Goal: Navigation & Orientation: Find specific page/section

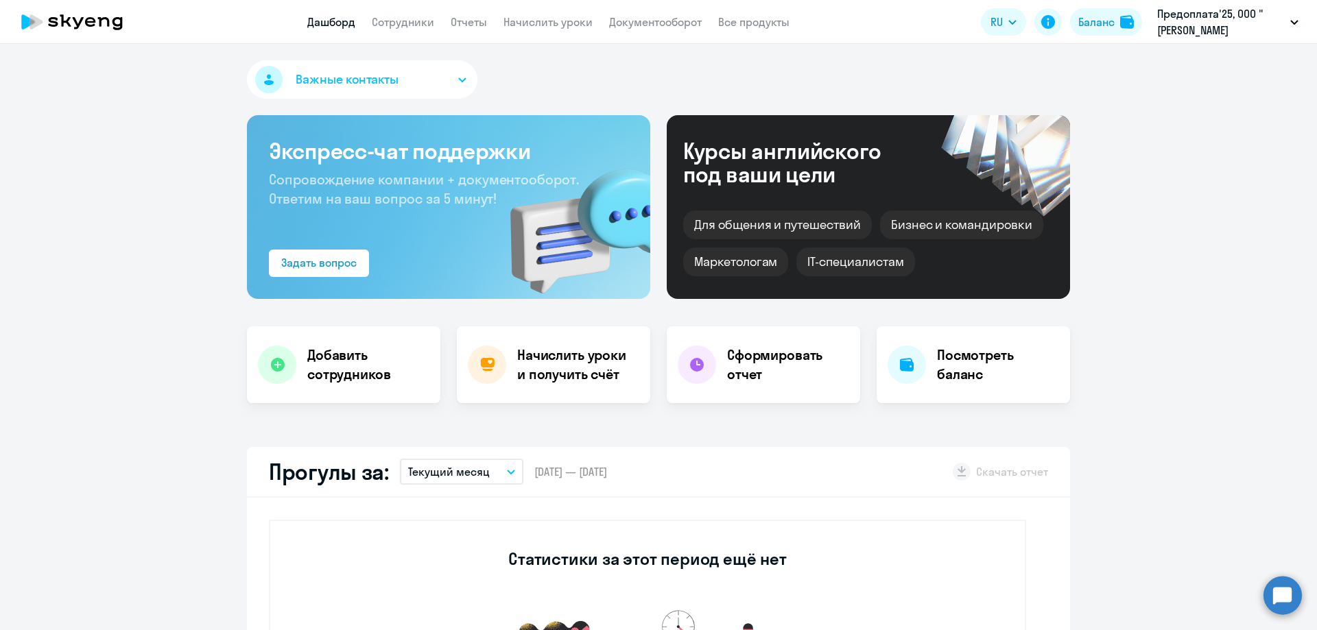
select select "30"
click at [406, 19] on link "Сотрудники" at bounding box center [403, 22] width 62 height 14
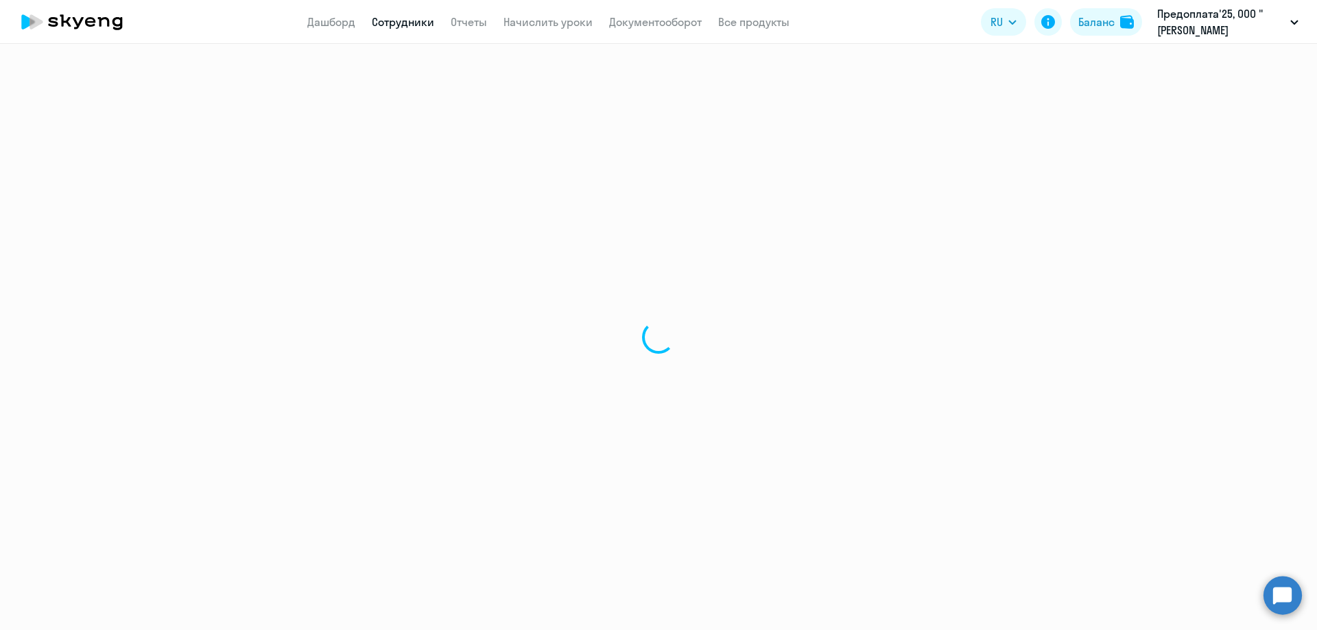
select select "30"
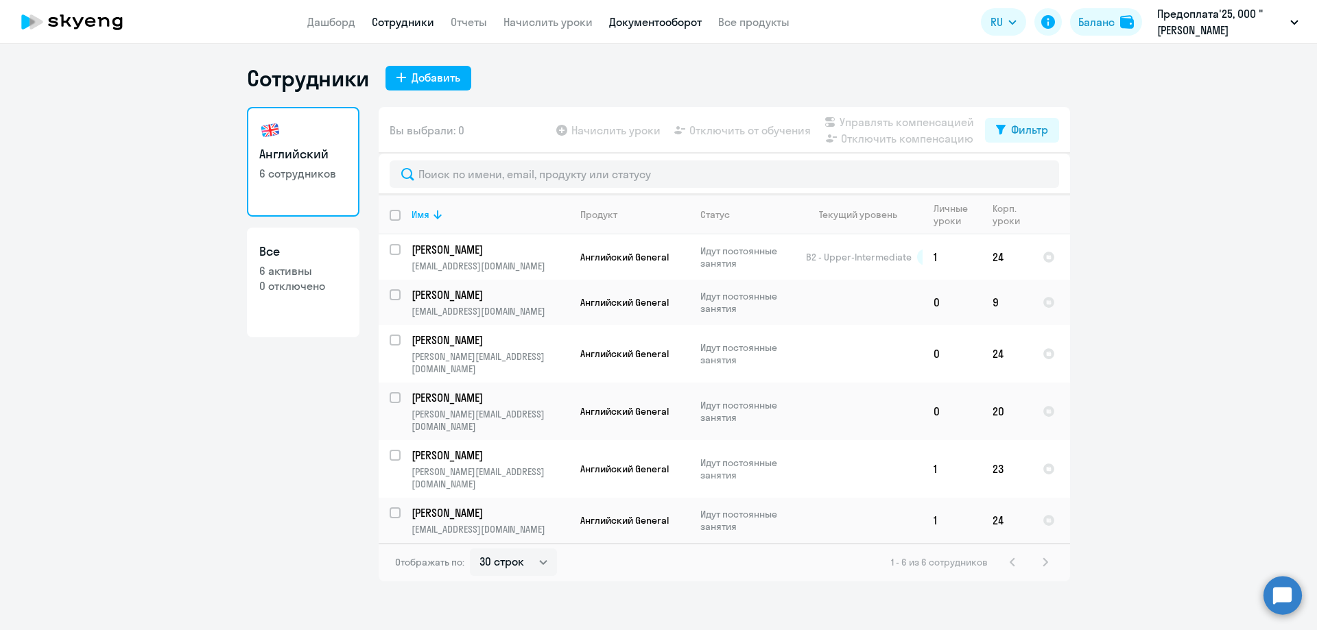
click at [667, 19] on link "Документооборот" at bounding box center [655, 22] width 93 height 14
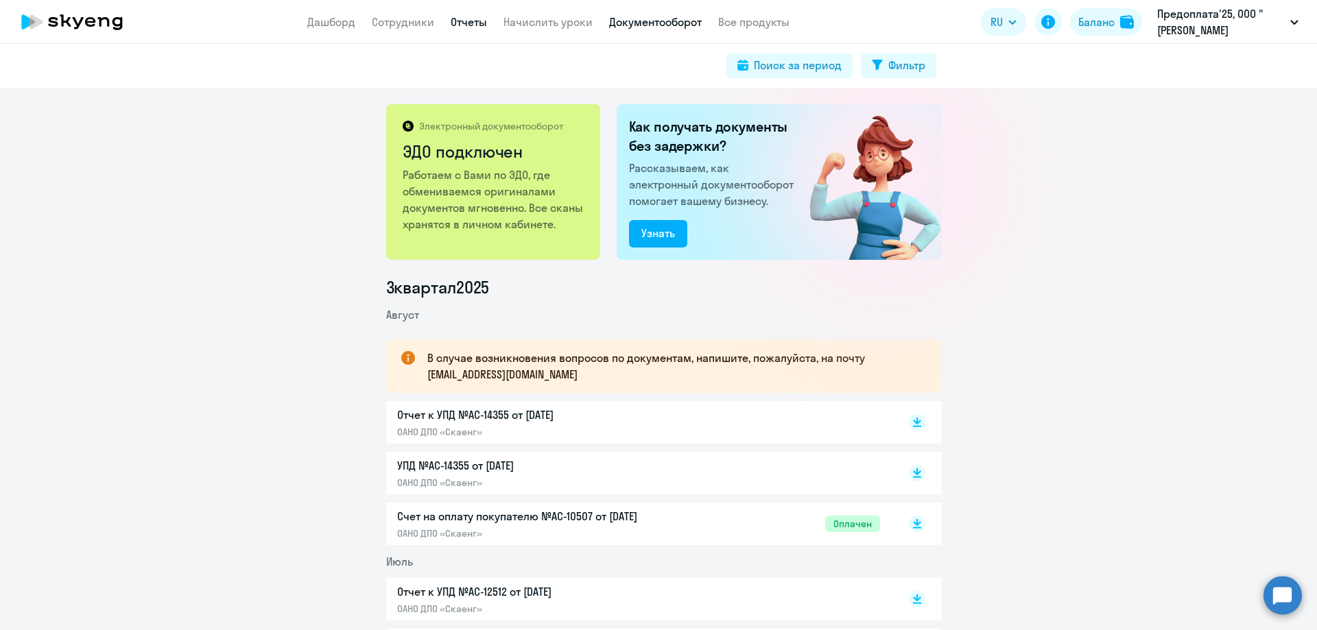
click at [473, 23] on link "Отчеты" at bounding box center [469, 22] width 36 height 14
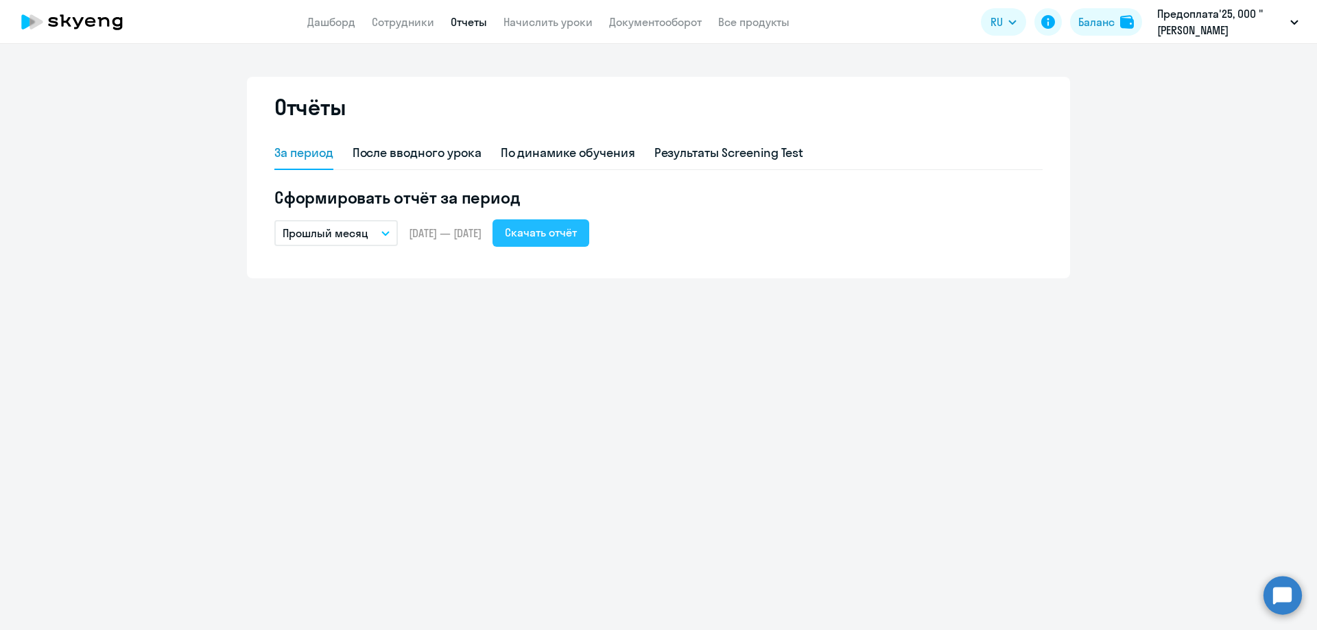
click at [577, 239] on div "Скачать отчёт" at bounding box center [541, 232] width 72 height 16
click at [399, 25] on link "Сотрудники" at bounding box center [403, 22] width 62 height 14
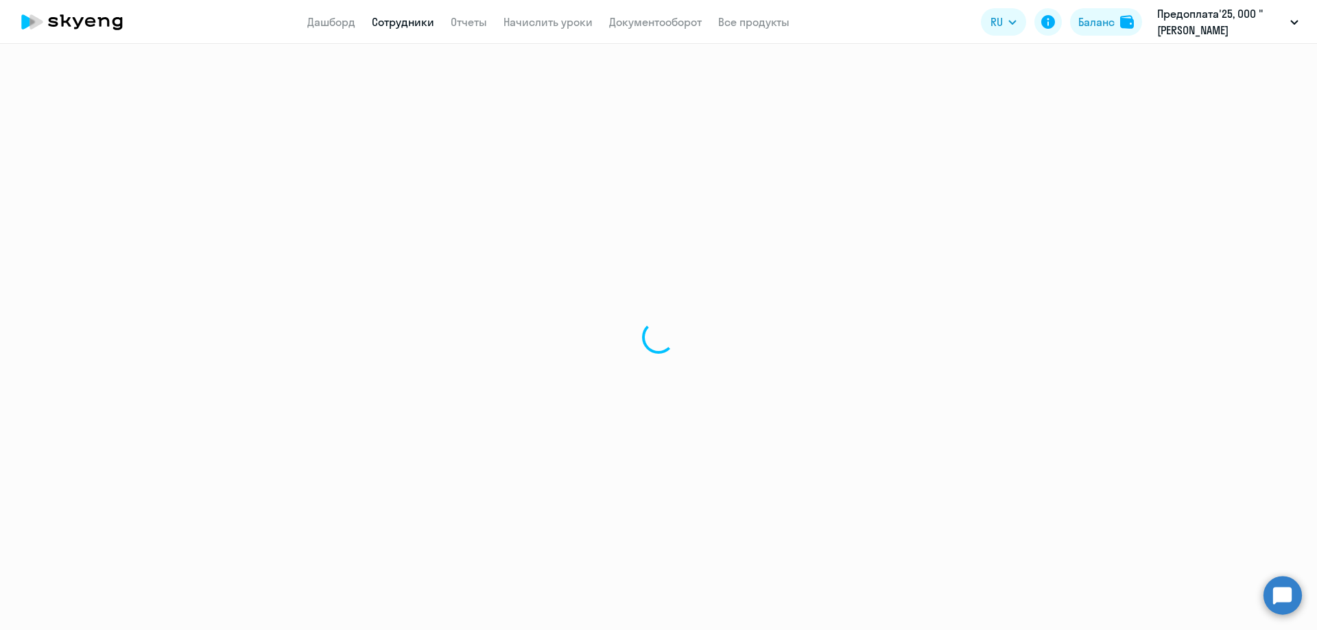
select select "30"
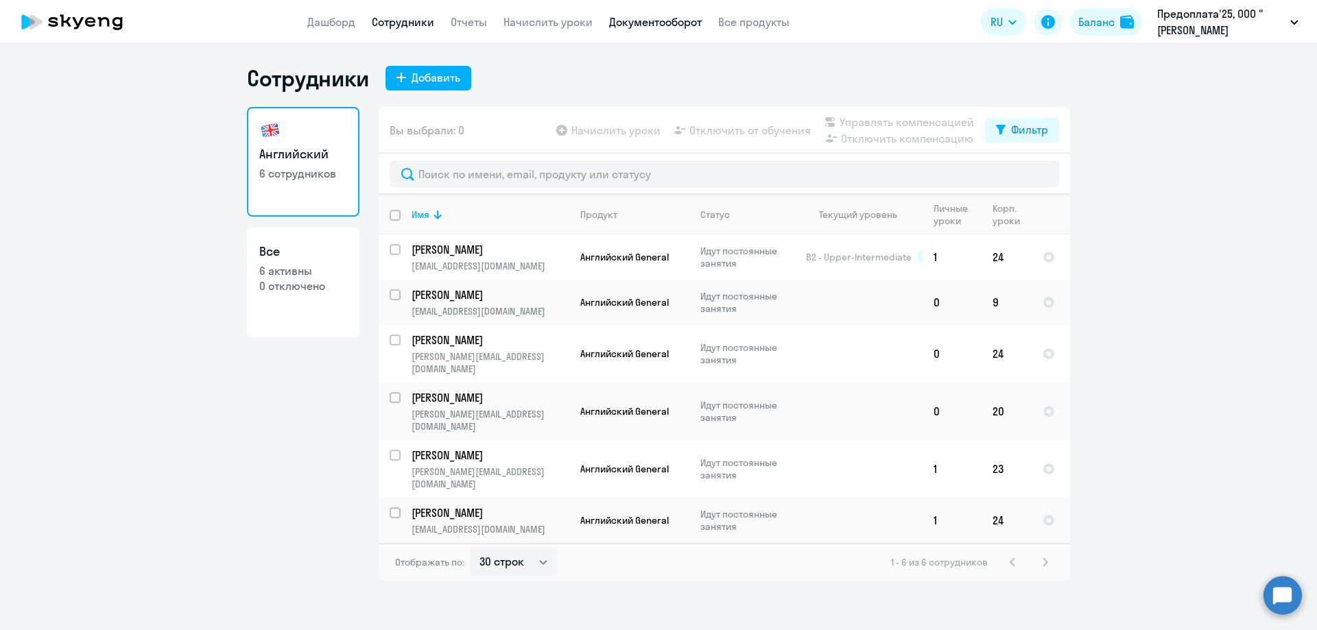
click at [635, 20] on link "Документооборот" at bounding box center [655, 22] width 93 height 14
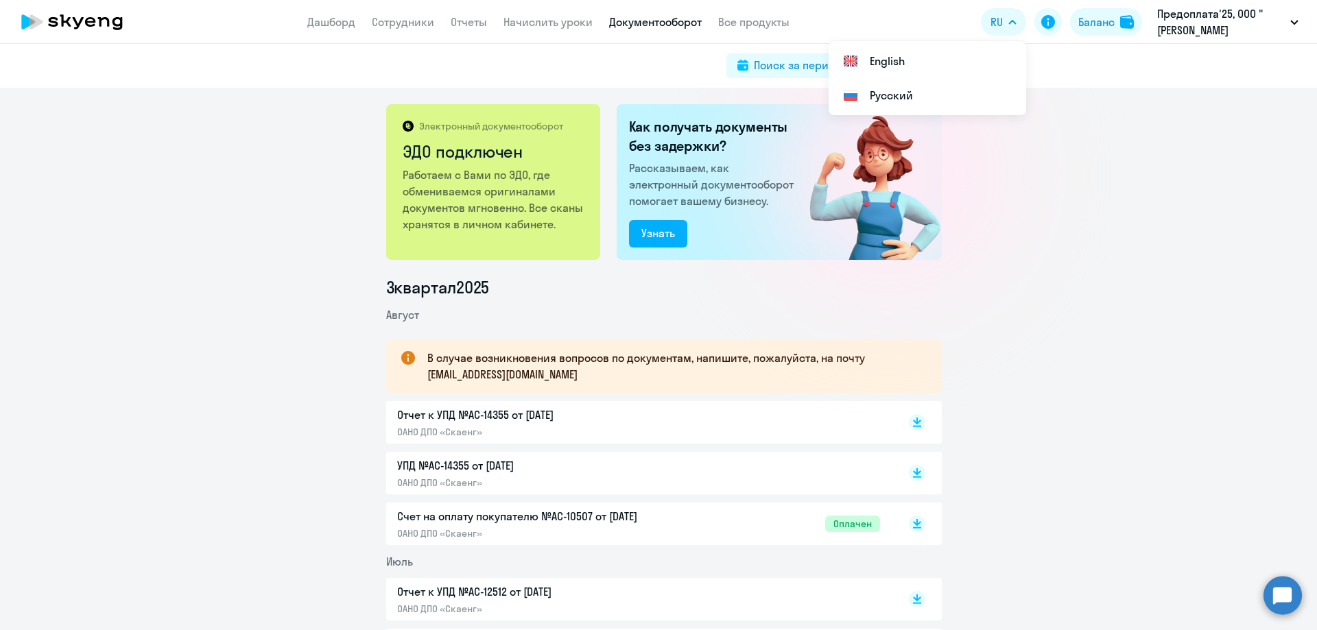
click at [476, 518] on p "Счет на оплату покупателю №AC-10507 от [DATE]" at bounding box center [541, 516] width 288 height 16
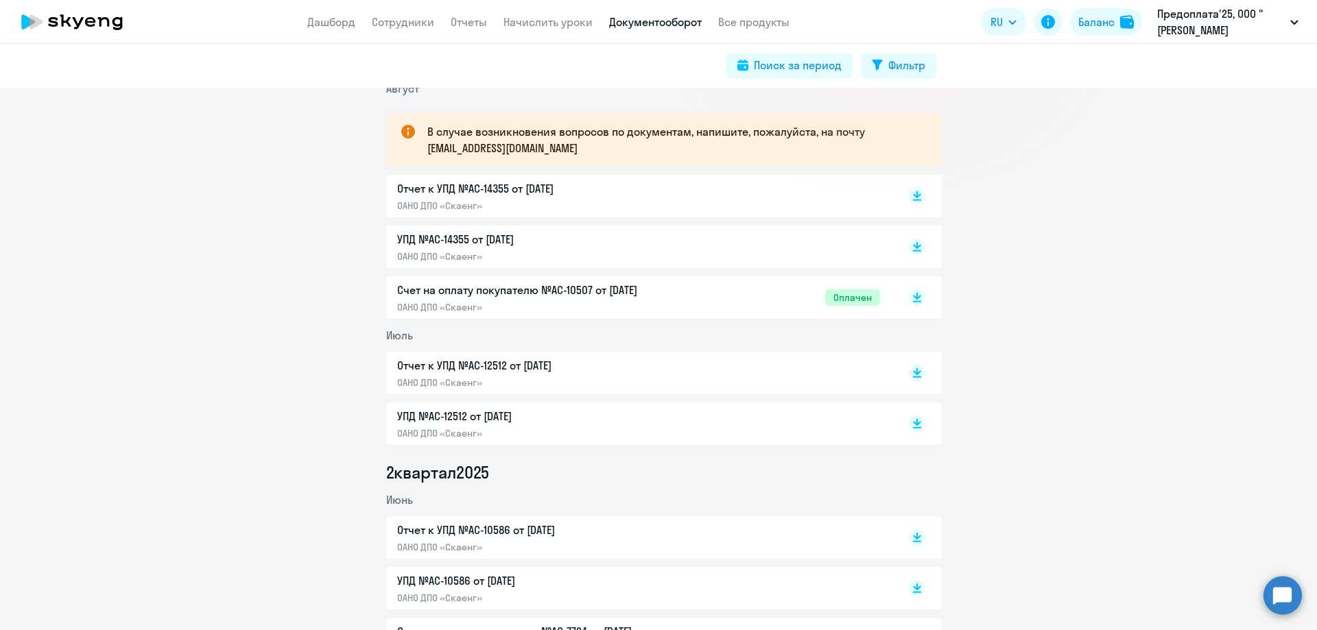
scroll to position [274, 0]
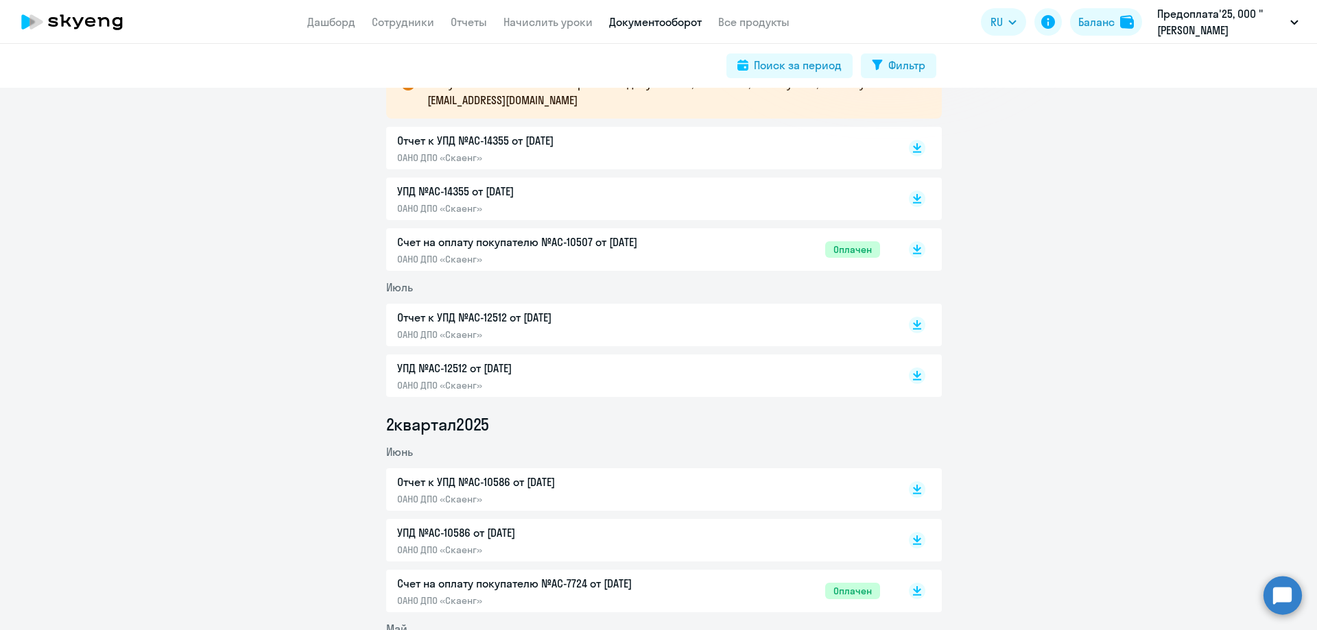
click at [489, 241] on p "Счет на оплату покупателю №AC-10507 от [DATE]" at bounding box center [541, 242] width 288 height 16
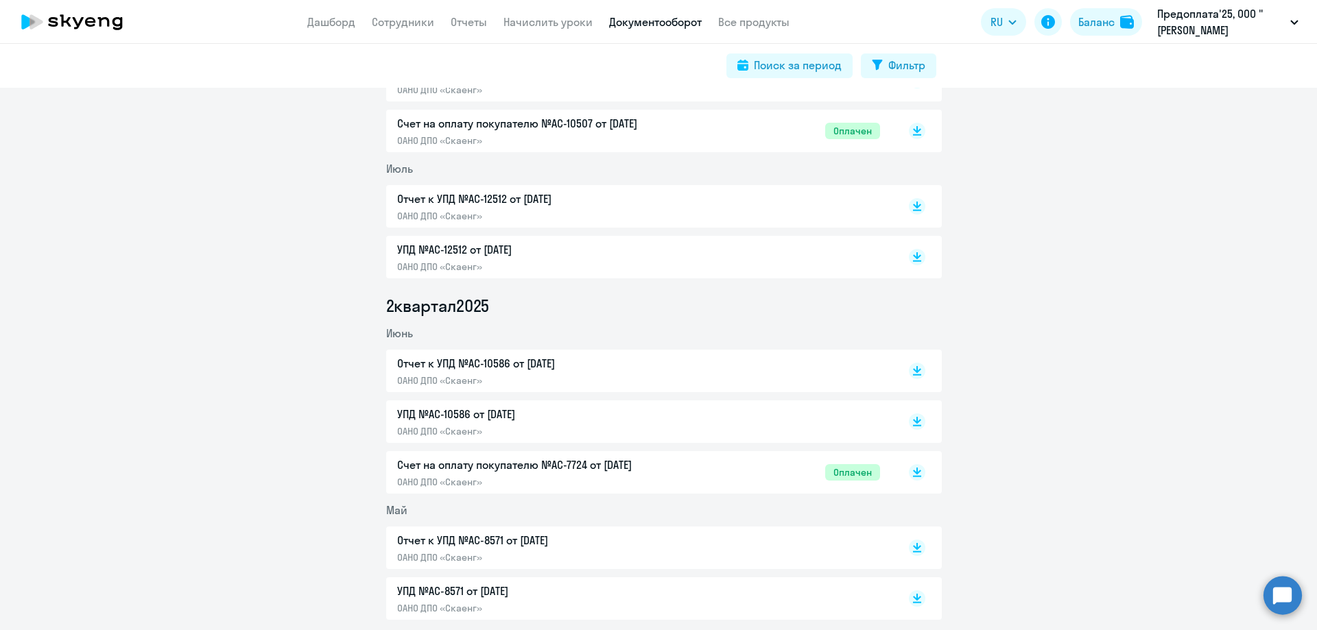
scroll to position [480, 0]
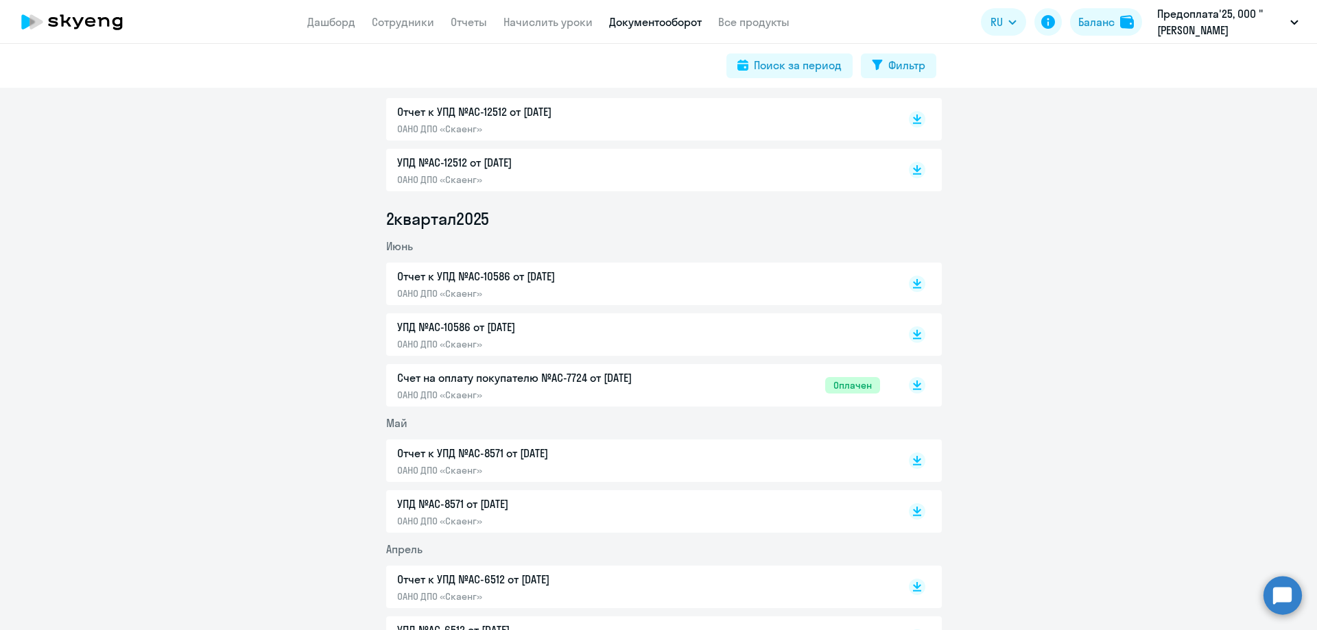
click at [504, 377] on p "Счет на оплату покупателю №AC-7724 от [DATE]" at bounding box center [541, 378] width 288 height 16
click at [427, 322] on p "УПД №AC-10586 от [DATE]" at bounding box center [541, 327] width 288 height 16
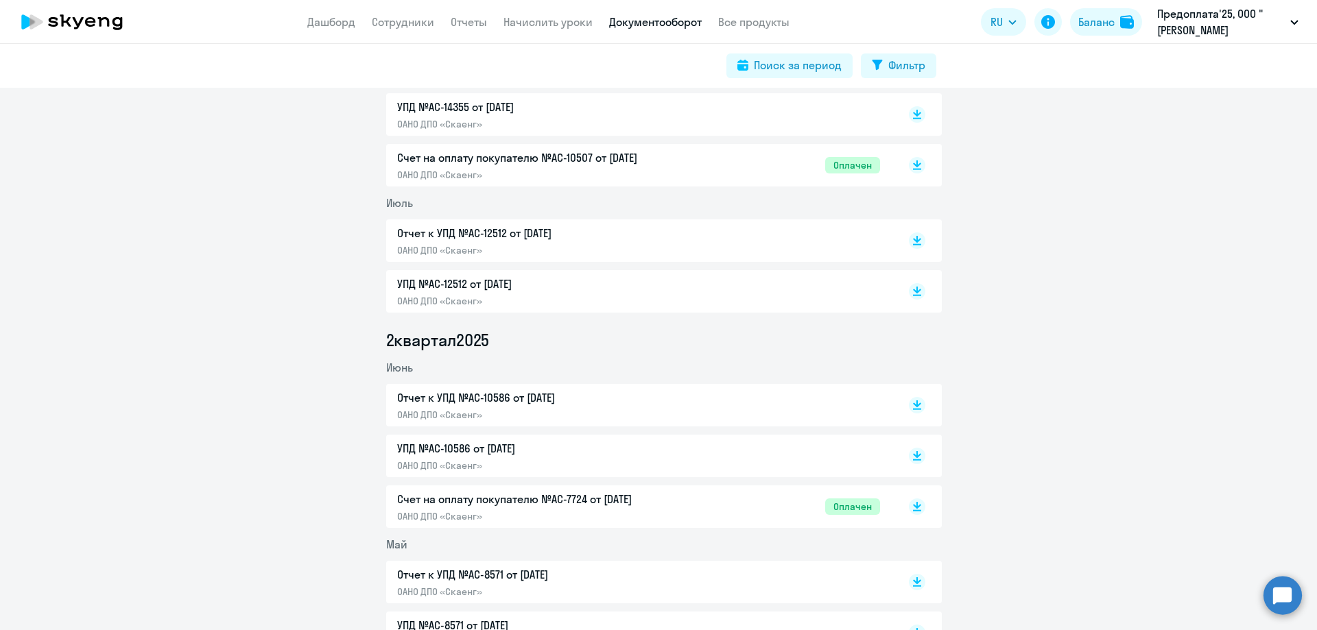
scroll to position [343, 0]
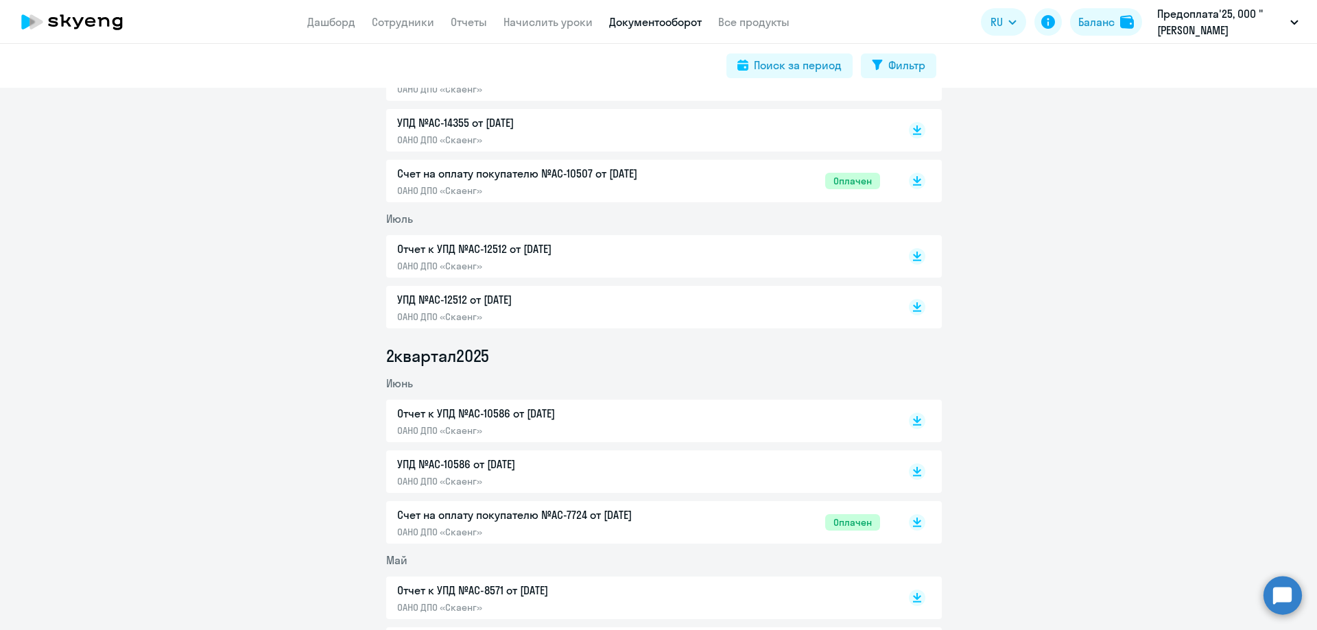
click at [427, 297] on p "УПД №AC-12512 от [DATE]" at bounding box center [541, 300] width 288 height 16
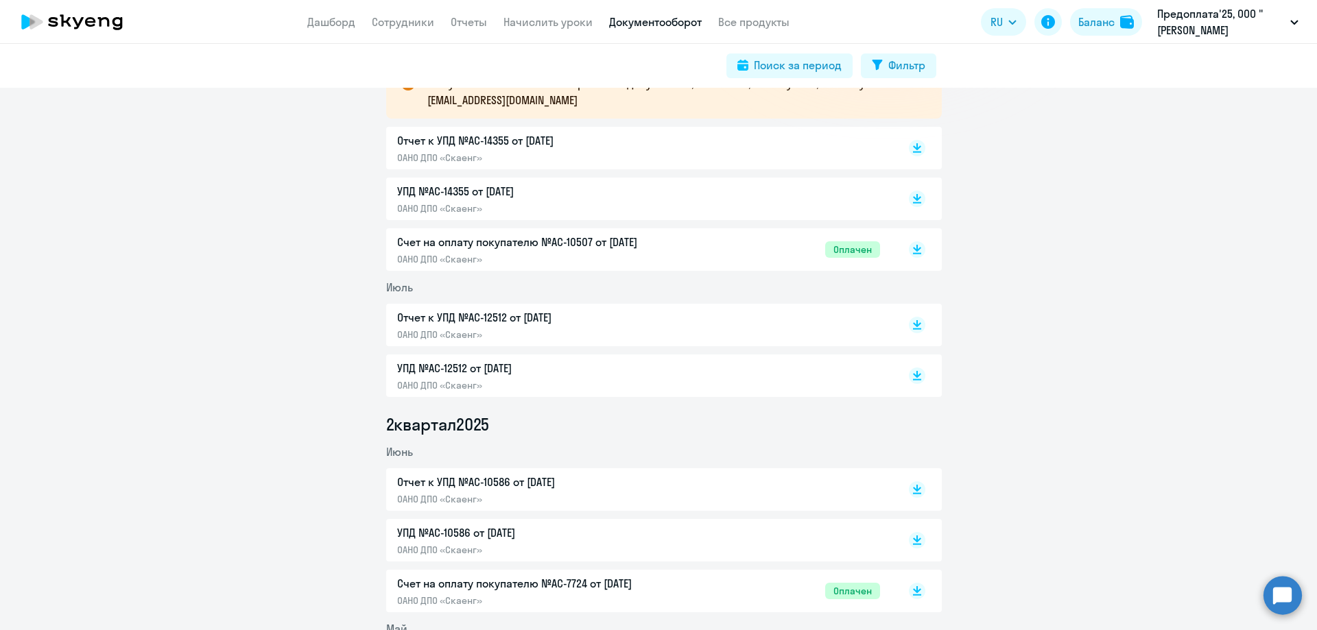
scroll to position [206, 0]
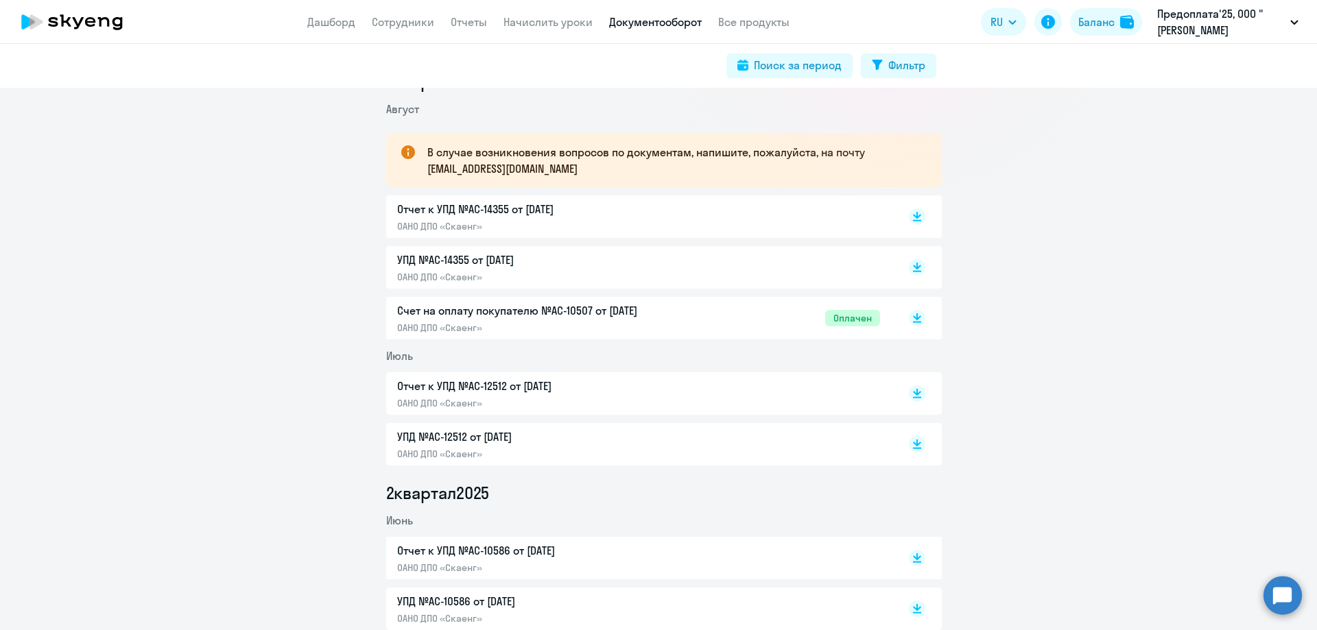
click at [436, 255] on p "УПД №AC-14355 от [DATE]" at bounding box center [541, 260] width 288 height 16
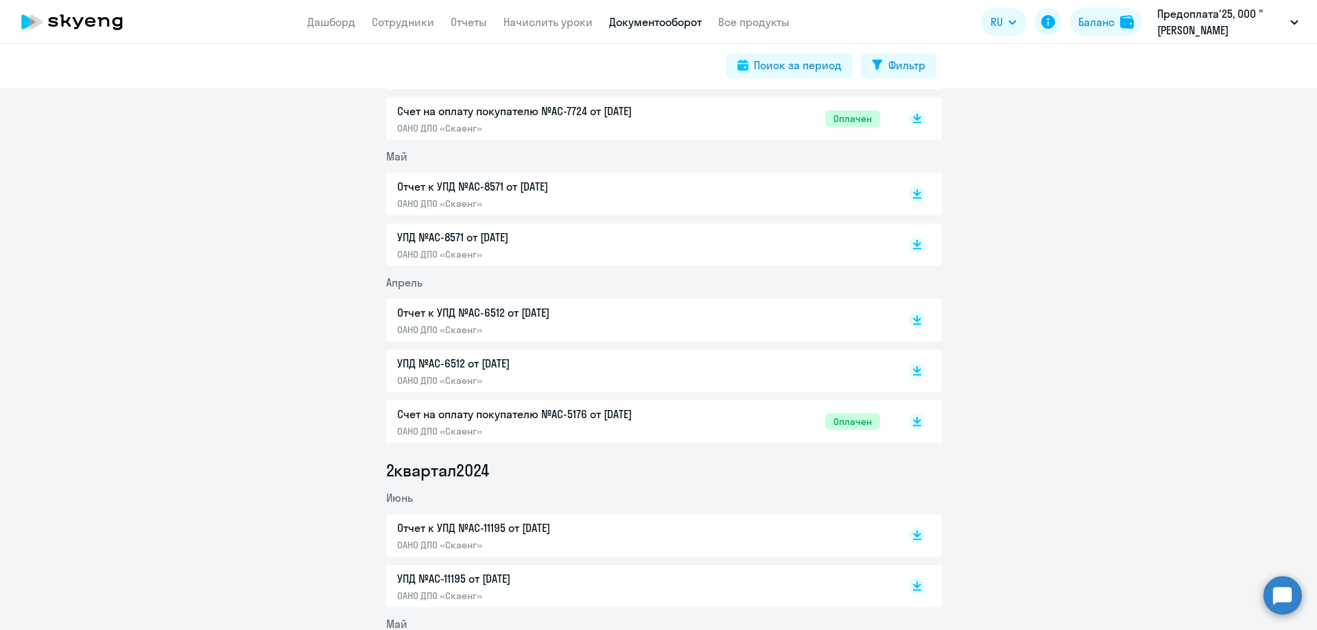
scroll to position [755, 0]
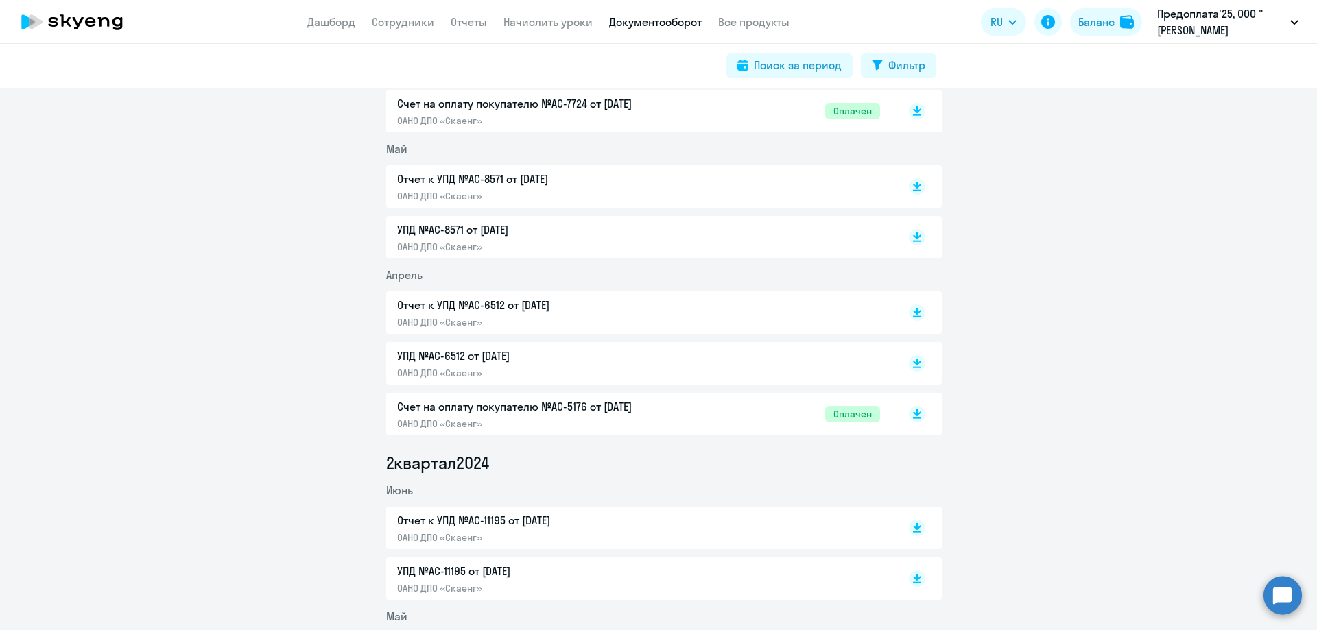
click at [458, 409] on p "Счет на оплату покупателю №AC-5176 от [DATE]" at bounding box center [541, 407] width 288 height 16
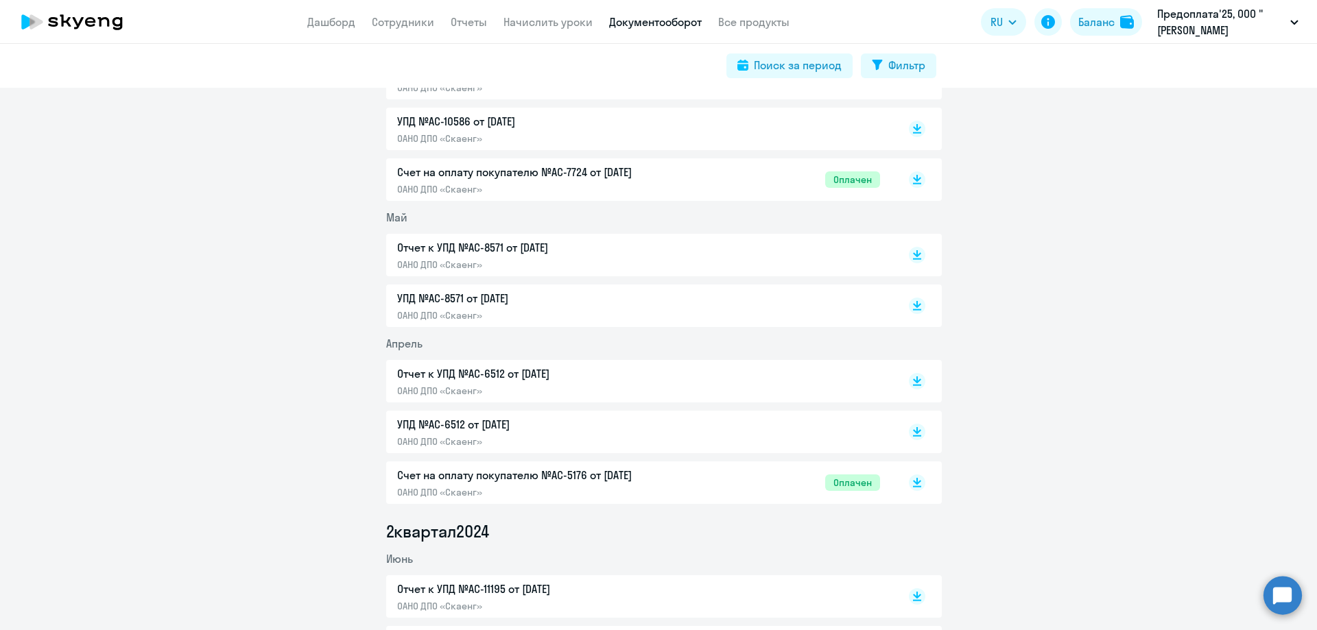
click at [510, 171] on p "Счет на оплату покупателю №AC-7724 от [DATE]" at bounding box center [541, 172] width 288 height 16
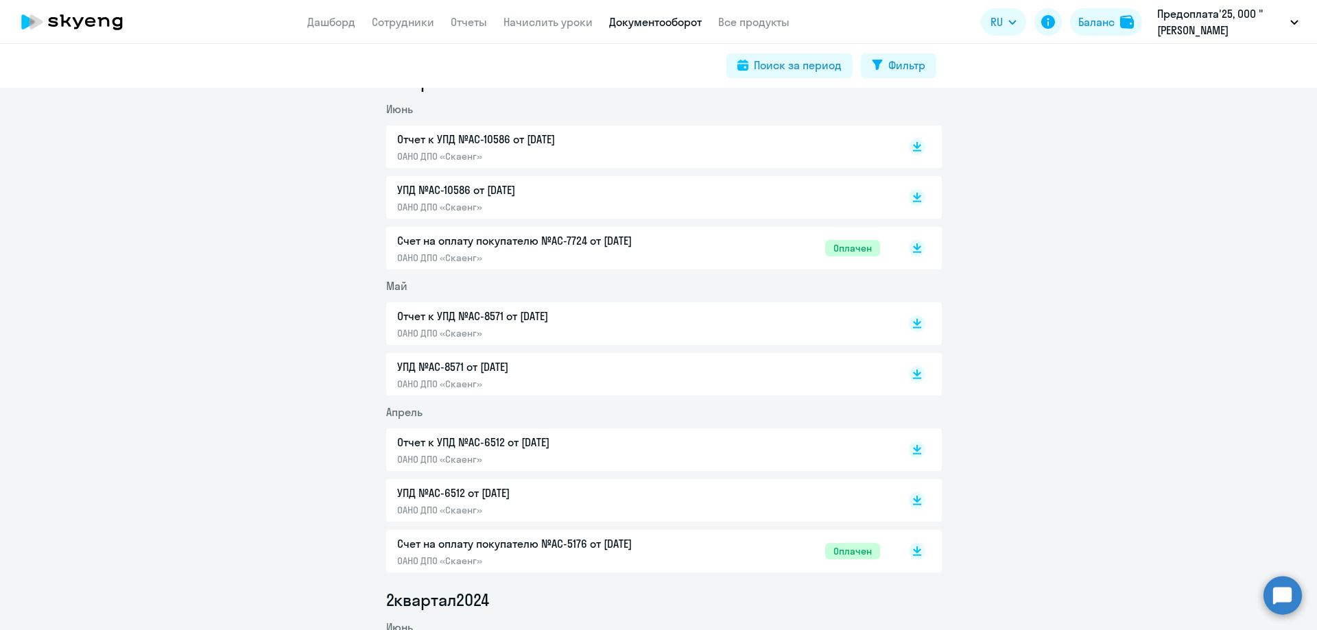
scroll to position [549, 0]
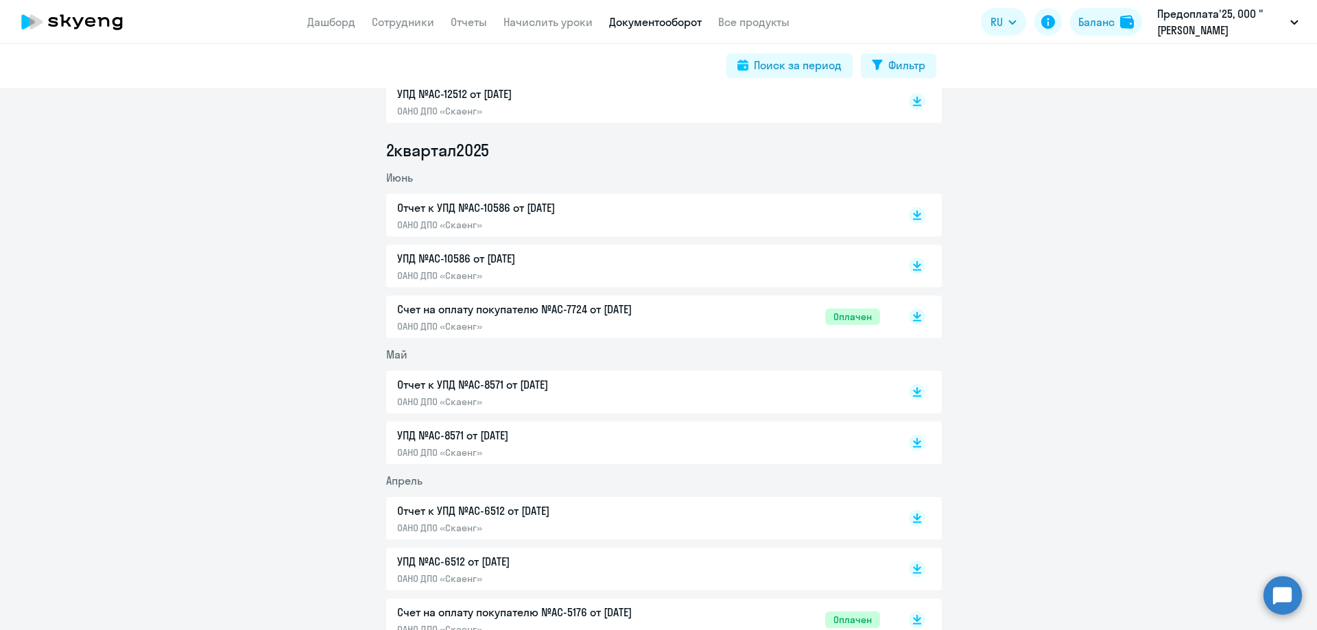
click at [425, 260] on p "УПД №AC-10586 от [DATE]" at bounding box center [541, 258] width 288 height 16
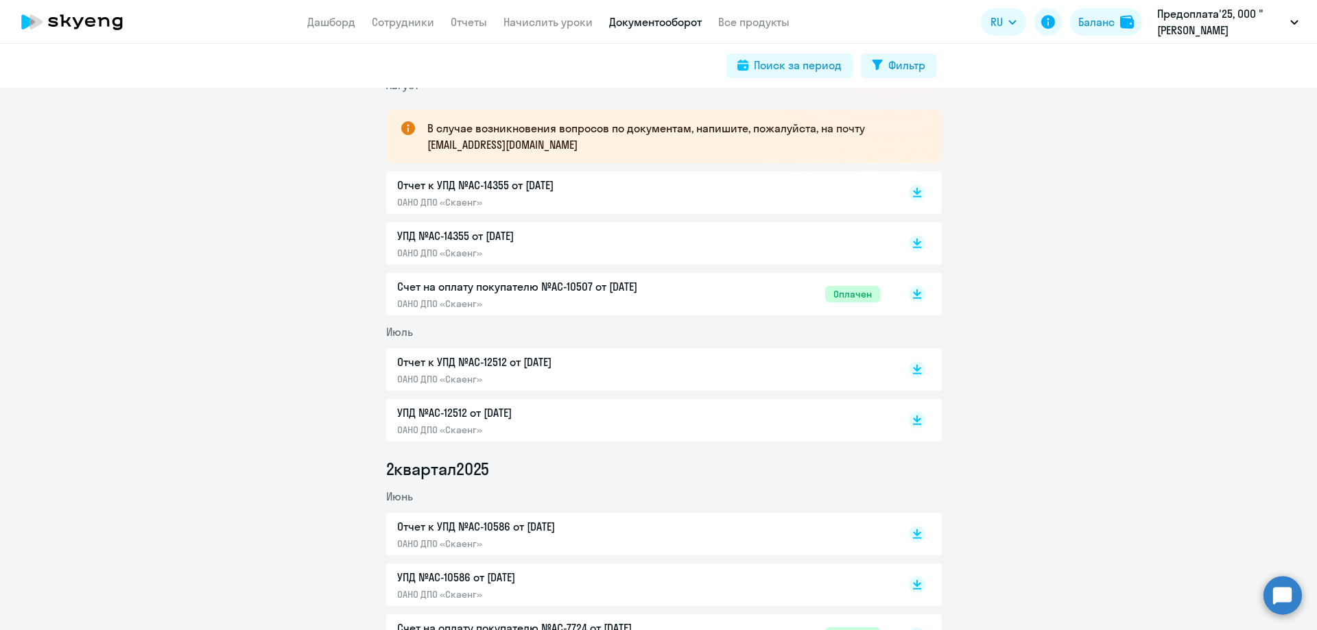
scroll to position [206, 0]
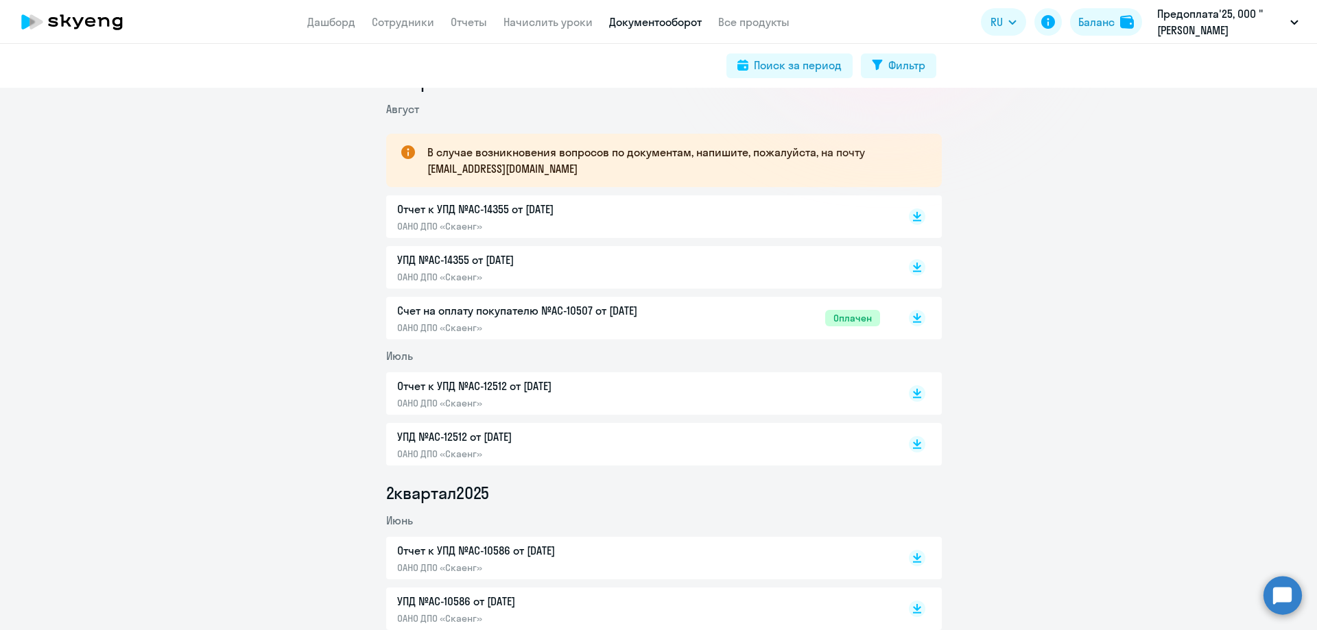
click at [447, 258] on p "УПД №AC-14355 от [DATE]" at bounding box center [541, 260] width 288 height 16
click at [437, 211] on p "Отчет к УПД №AC-14355 от [DATE]" at bounding box center [541, 209] width 288 height 16
